Goal: Information Seeking & Learning: Learn about a topic

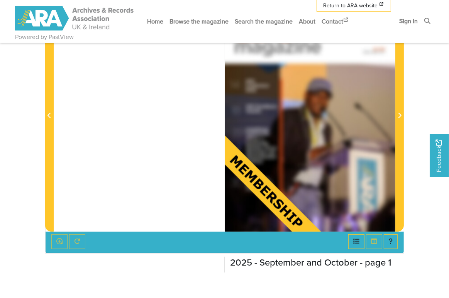
scroll to position [174, 0]
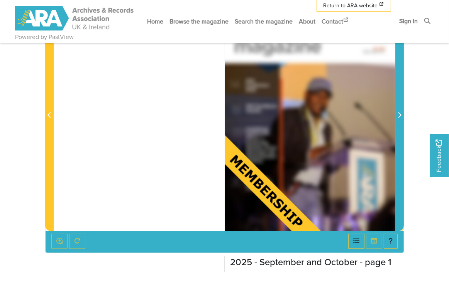
click at [399, 112] on icon "Next Page" at bounding box center [399, 114] width 3 height 5
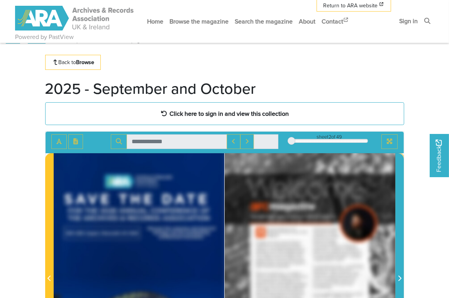
scroll to position [11, 0]
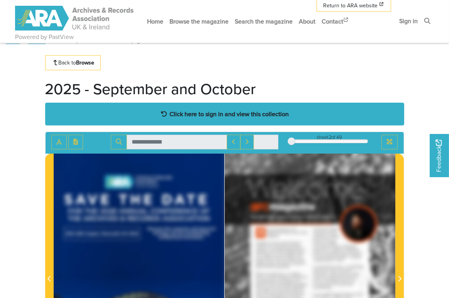
click at [178, 115] on strong "Click here to sign in and view this collection" at bounding box center [228, 114] width 119 height 8
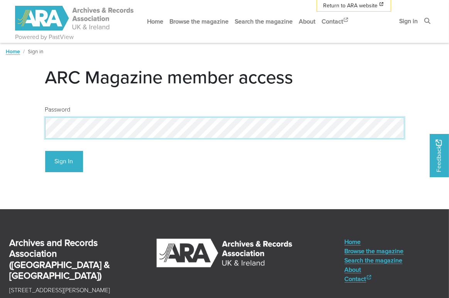
click at [22, 123] on body "Powered by PastView Menu" at bounding box center [224, 202] width 449 height 405
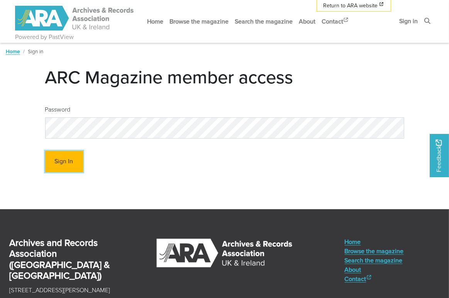
click at [71, 165] on button "Sign In" at bounding box center [64, 161] width 38 height 21
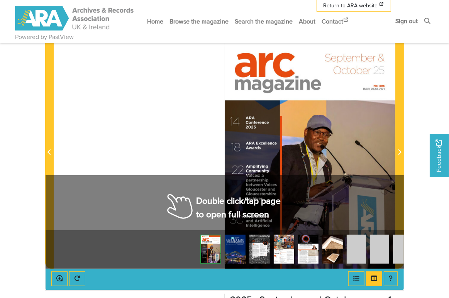
scroll to position [132, 0]
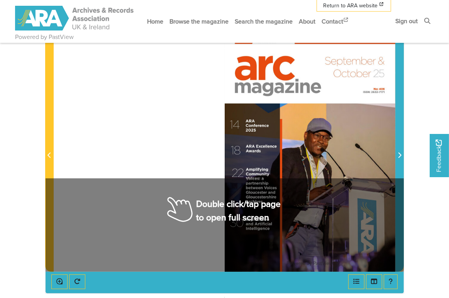
click at [398, 154] on icon "Next Page" at bounding box center [399, 155] width 4 height 6
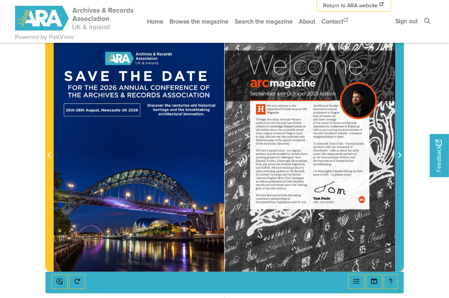
click at [398, 154] on icon "Next Page" at bounding box center [399, 155] width 4 height 6
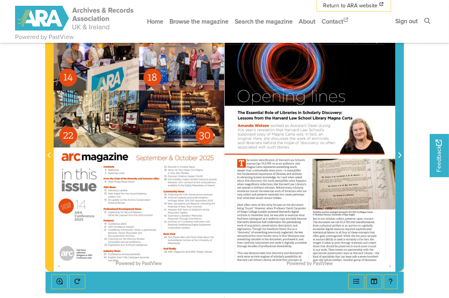
click at [398, 154] on icon "Next Page" at bounding box center [399, 155] width 4 height 6
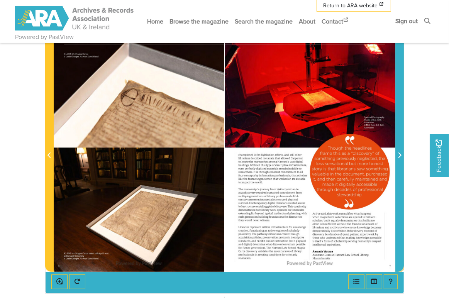
click at [398, 154] on icon "Next Page" at bounding box center [399, 155] width 4 height 6
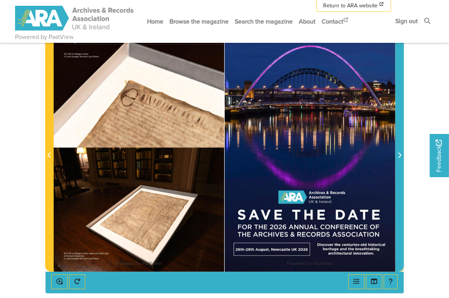
click at [398, 154] on icon "Next Page" at bounding box center [399, 155] width 4 height 6
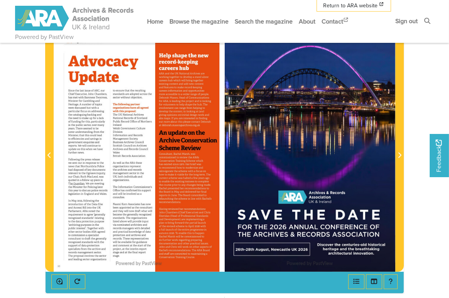
click at [82, 183] on div at bounding box center [139, 150] width 170 height 241
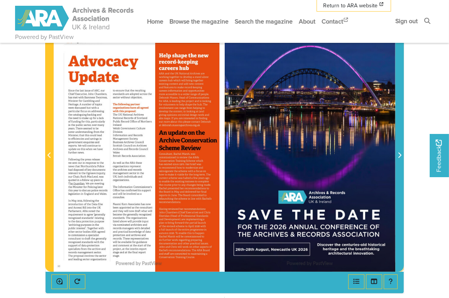
click at [399, 154] on icon "Next Page" at bounding box center [399, 154] width 3 height 5
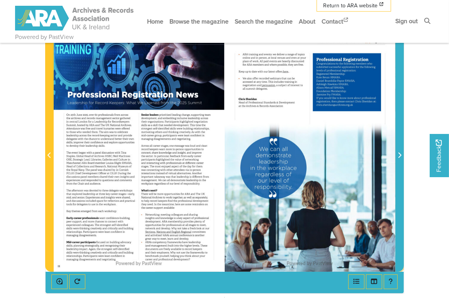
click at [399, 154] on icon "Next Page" at bounding box center [399, 154] width 3 height 5
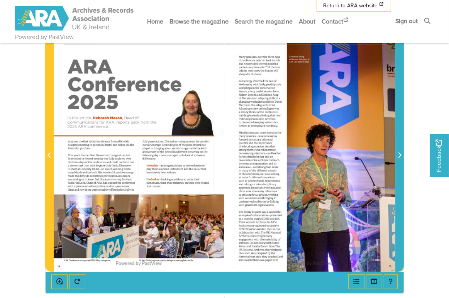
click at [399, 154] on icon "Next Page" at bounding box center [399, 154] width 3 height 5
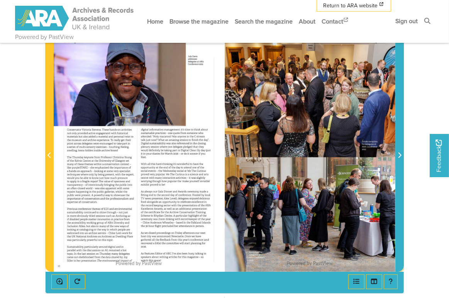
click at [399, 154] on icon "Next Page" at bounding box center [399, 154] width 3 height 5
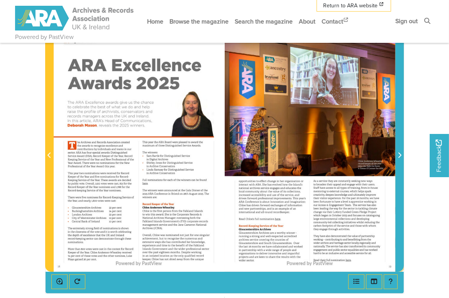
click at [399, 155] on icon "Next Page" at bounding box center [399, 155] width 4 height 6
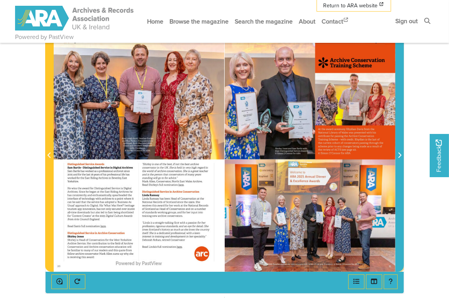
click at [399, 155] on icon "Next Page" at bounding box center [399, 155] width 4 height 6
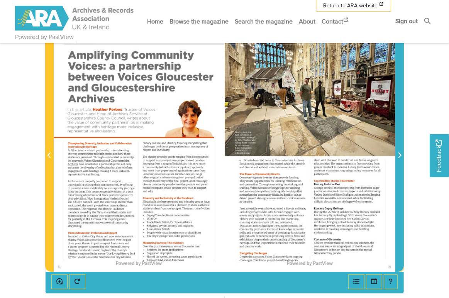
click at [399, 155] on icon "Next Page" at bounding box center [399, 155] width 4 height 6
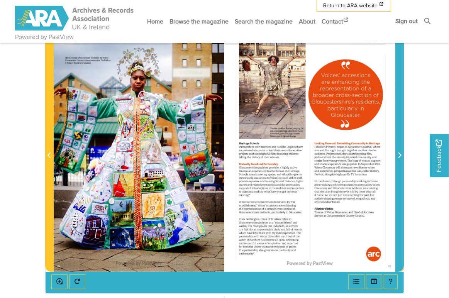
click at [398, 155] on icon "Next Page" at bounding box center [399, 155] width 4 height 6
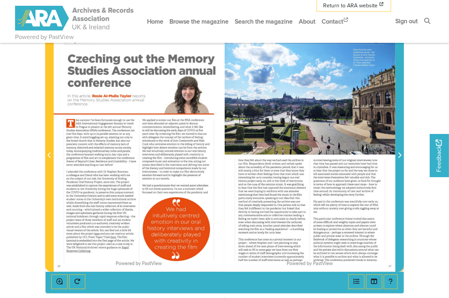
click at [398, 155] on icon "Next Page" at bounding box center [399, 155] width 4 height 6
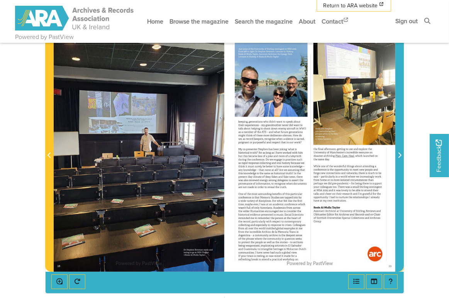
click at [398, 155] on icon "Next Page" at bounding box center [399, 155] width 4 height 6
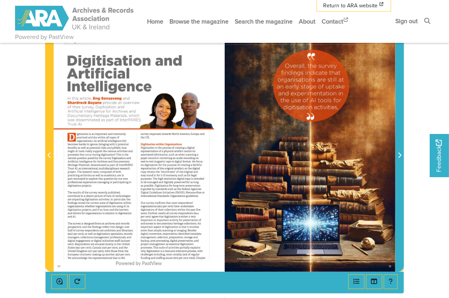
click at [398, 155] on icon "Next Page" at bounding box center [399, 155] width 4 height 6
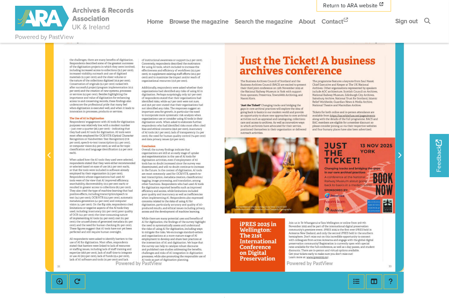
click at [398, 155] on icon "Next Page" at bounding box center [399, 155] width 4 height 6
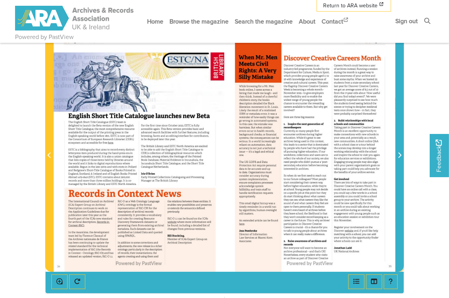
click at [398, 154] on icon "Next Page" at bounding box center [399, 155] width 4 height 6
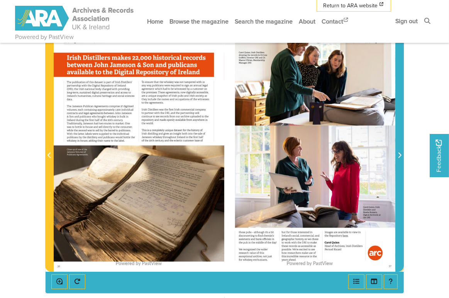
click at [399, 152] on icon "Next Page" at bounding box center [399, 155] width 4 height 6
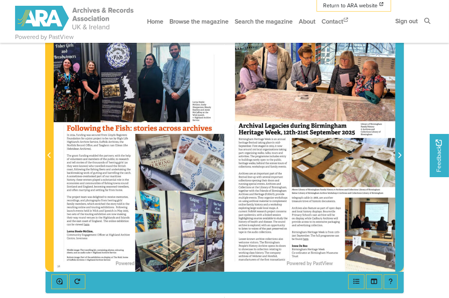
click at [399, 152] on icon "Next Page" at bounding box center [399, 155] width 4 height 6
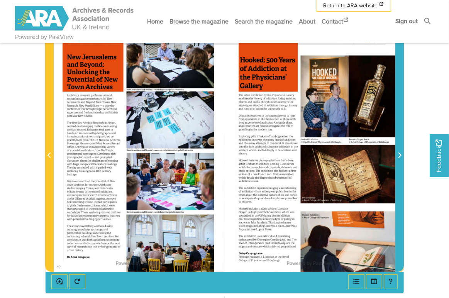
click at [399, 152] on icon "Next Page" at bounding box center [399, 155] width 4 height 6
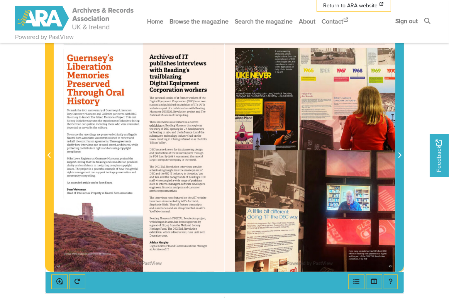
click at [399, 152] on icon "Next Page" at bounding box center [399, 155] width 4 height 6
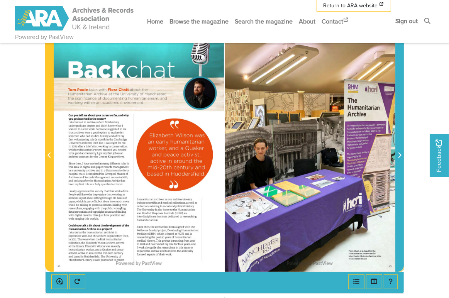
click at [397, 154] on icon "Next Page" at bounding box center [399, 155] width 4 height 6
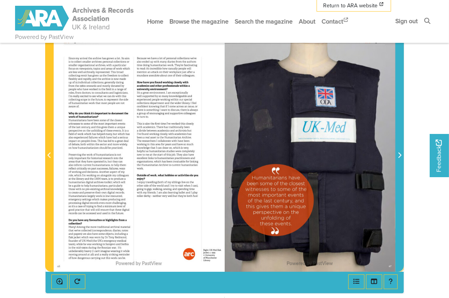
click at [397, 154] on icon "Next Page" at bounding box center [399, 155] width 4 height 6
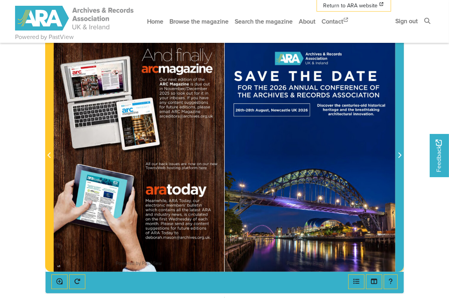
click at [397, 154] on icon "Next Page" at bounding box center [399, 155] width 4 height 6
